Goal: Check status: Check status

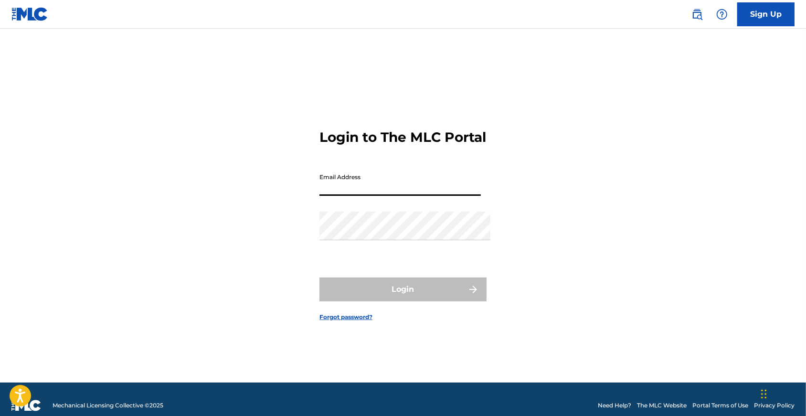
type input "[EMAIL_ADDRESS][DOMAIN_NAME]"
click at [403, 294] on button "Login" at bounding box center [402, 289] width 167 height 24
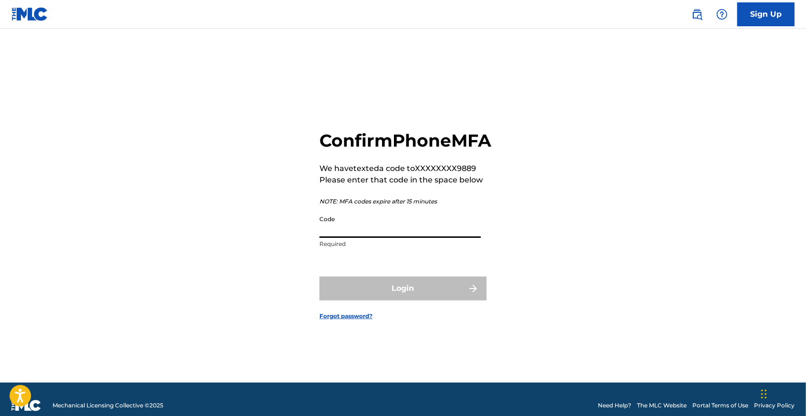
click at [379, 238] on input "Code" at bounding box center [399, 223] width 161 height 27
type input "450549"
click at [403, 300] on button "Login" at bounding box center [402, 288] width 167 height 24
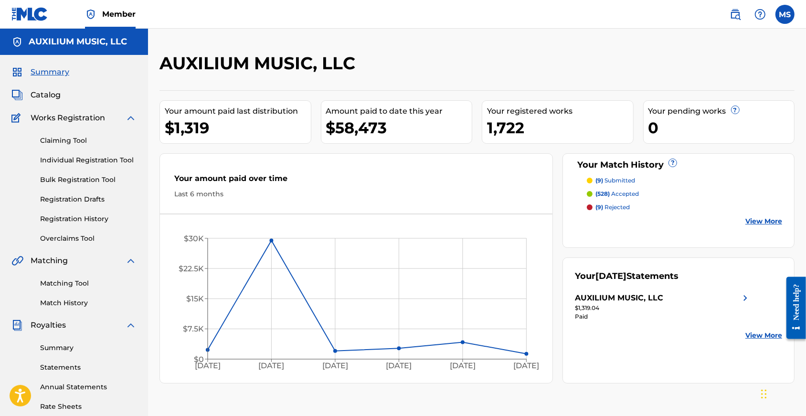
click at [73, 224] on link "Registration History" at bounding box center [88, 219] width 96 height 10
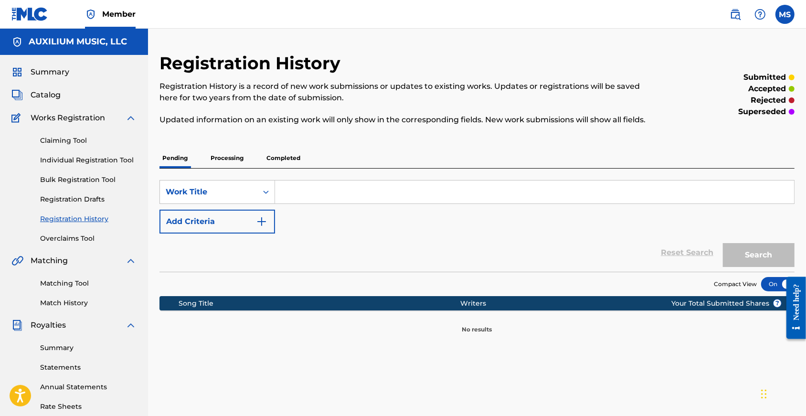
click at [284, 168] on p "Completed" at bounding box center [283, 158] width 40 height 20
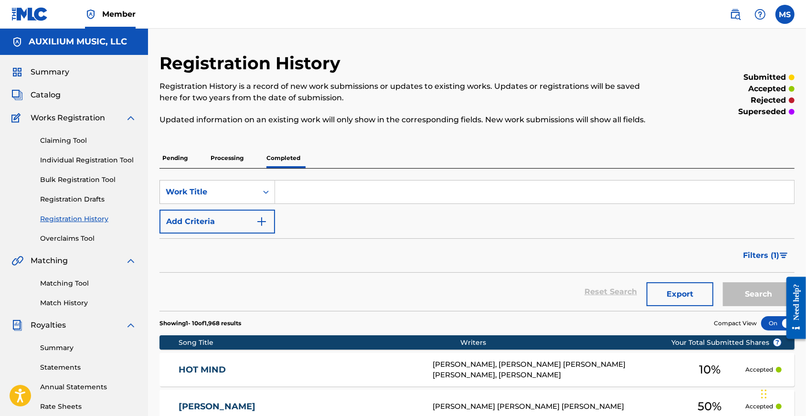
click at [237, 168] on p "Processing" at bounding box center [227, 158] width 39 height 20
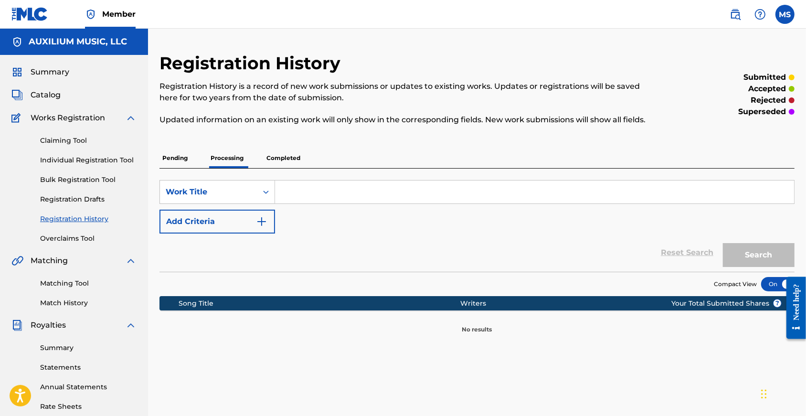
click at [190, 168] on p "Pending" at bounding box center [174, 158] width 31 height 20
click at [284, 168] on p "Completed" at bounding box center [283, 158] width 40 height 20
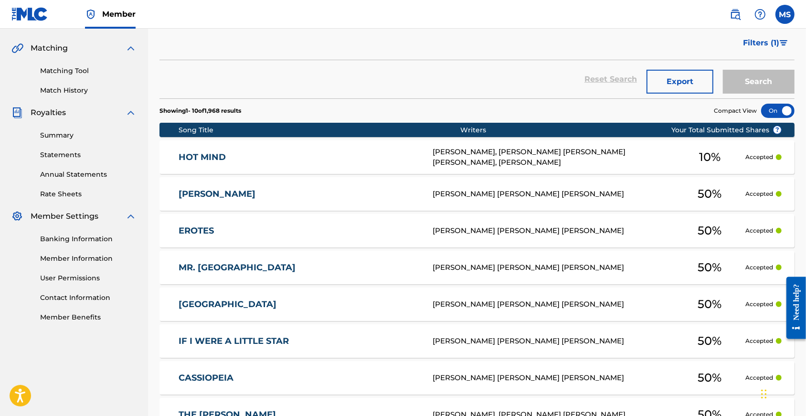
scroll to position [173, 0]
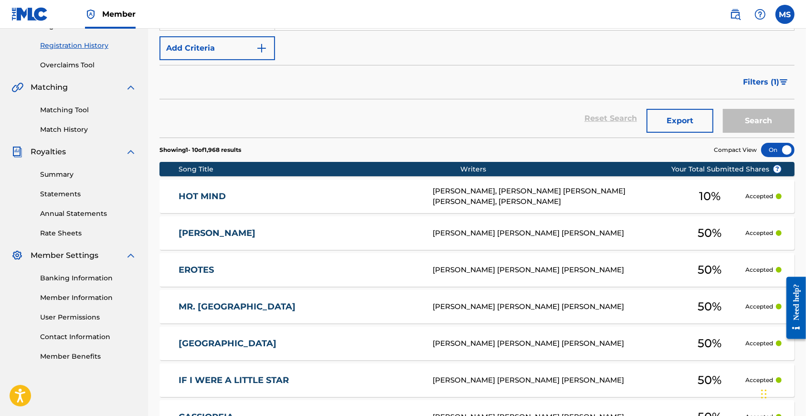
click at [760, 88] on span "Filters ( 1 )" at bounding box center [761, 81] width 36 height 11
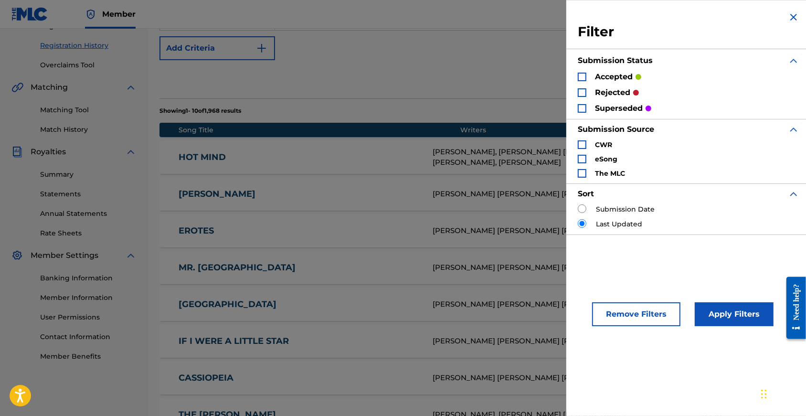
click at [577, 94] on div "Search Form" at bounding box center [581, 92] width 9 height 9
click at [577, 107] on div "Search Form" at bounding box center [581, 108] width 9 height 9
click at [714, 322] on button "Apply Filters" at bounding box center [733, 314] width 79 height 24
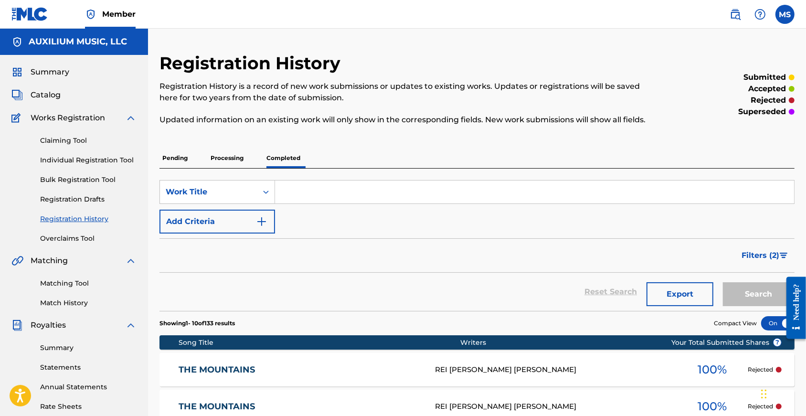
scroll to position [0, 0]
click at [49, 76] on span "Summary" at bounding box center [50, 71] width 39 height 11
